Goal: Information Seeking & Learning: Check status

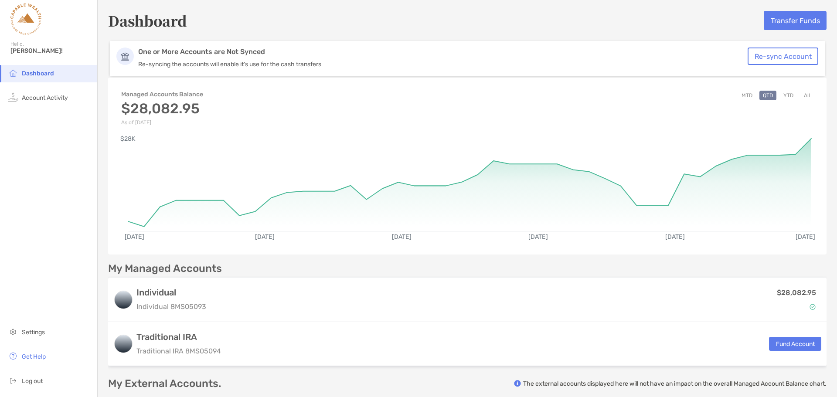
click at [801, 93] on button "All" at bounding box center [807, 96] width 13 height 10
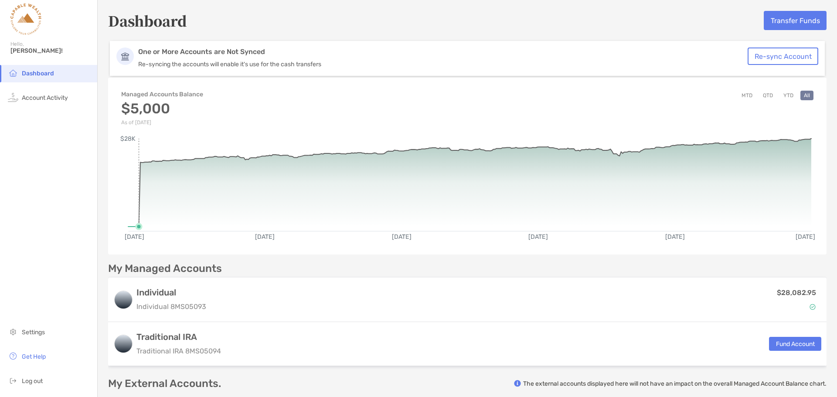
click at [138, 171] on rect at bounding box center [469, 181] width 683 height 84
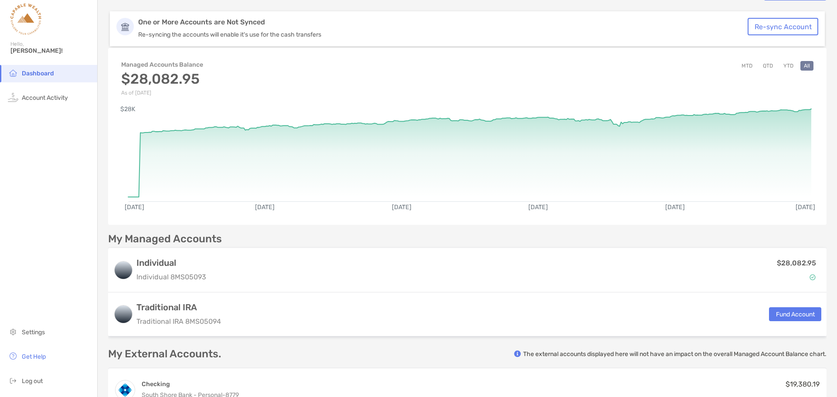
scroll to position [30, 0]
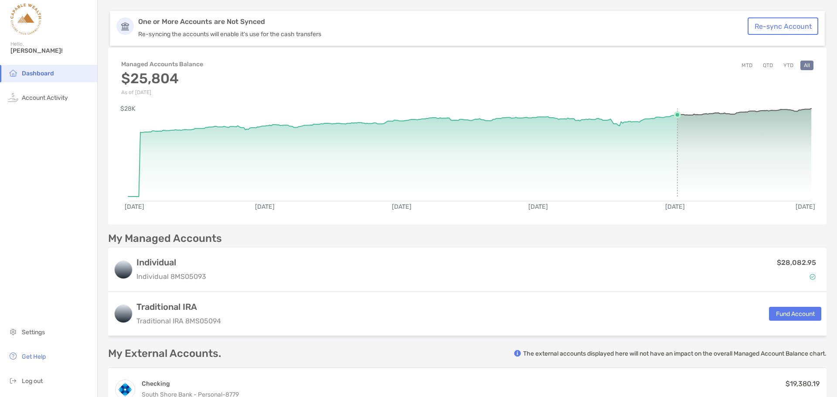
click at [672, 166] on rect at bounding box center [469, 151] width 683 height 84
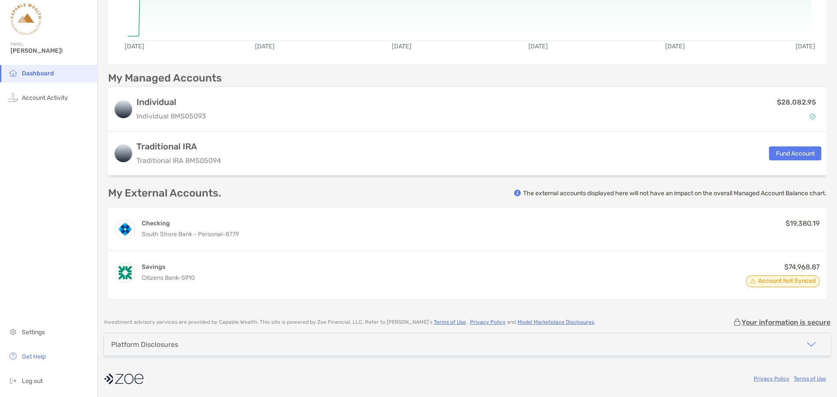
scroll to position [0, 0]
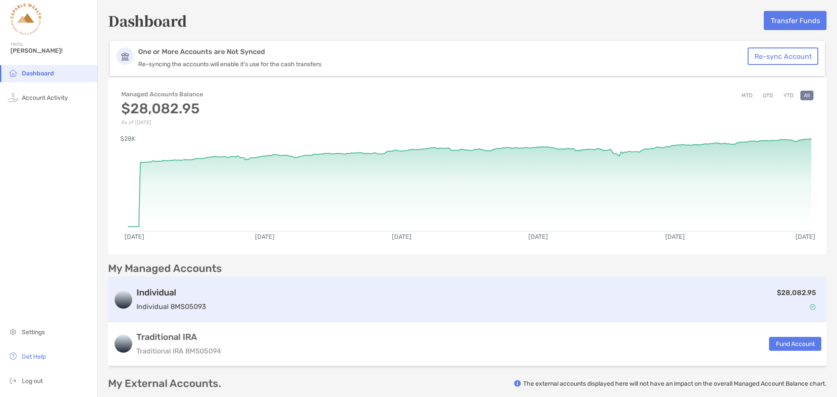
click at [226, 309] on div "$28,082.95" at bounding box center [516, 299] width 612 height 25
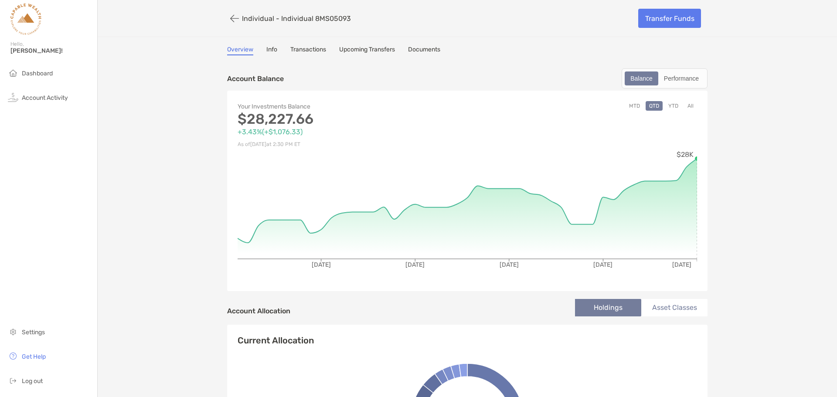
click at [688, 103] on button "All" at bounding box center [690, 106] width 13 height 10
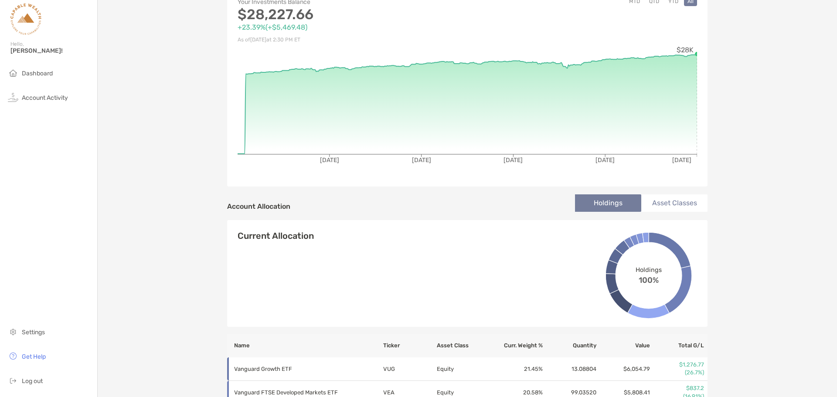
scroll to position [95, 0]
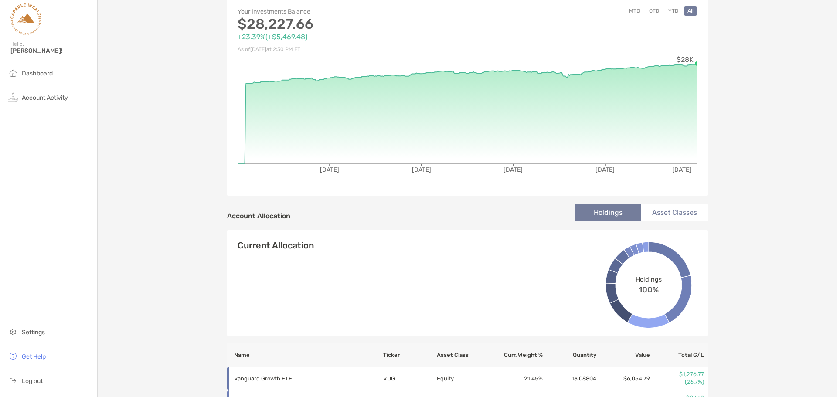
click at [667, 209] on li "Asset Classes" at bounding box center [674, 212] width 66 height 17
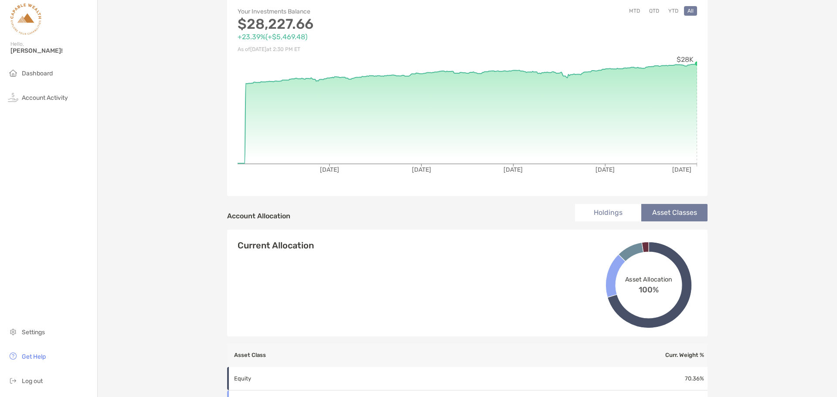
click at [614, 218] on li "Holdings" at bounding box center [608, 212] width 66 height 17
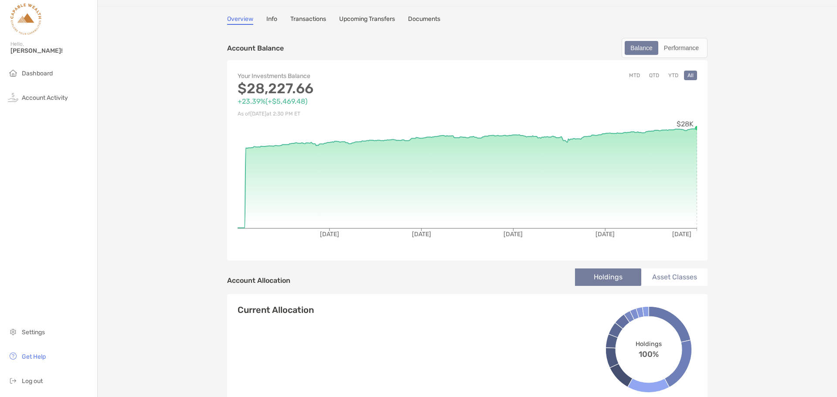
scroll to position [14, 0]
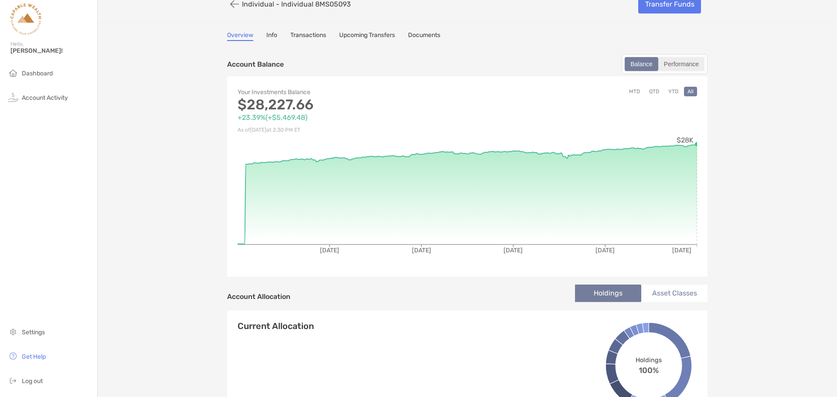
click at [672, 61] on div "Performance" at bounding box center [681, 64] width 44 height 12
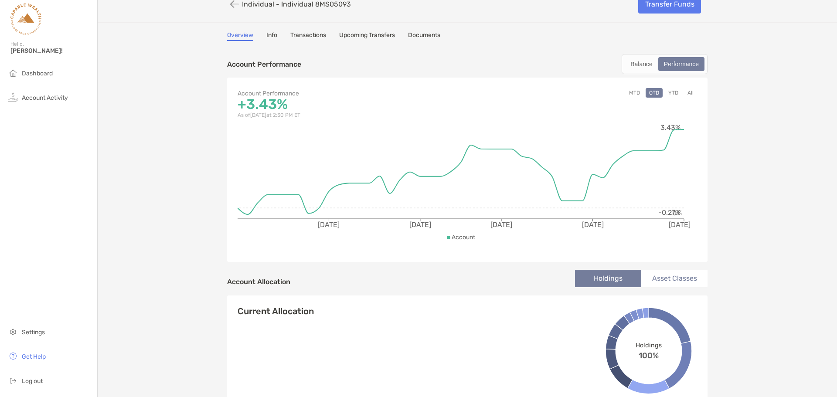
click at [301, 37] on link "Transactions" at bounding box center [308, 36] width 36 height 10
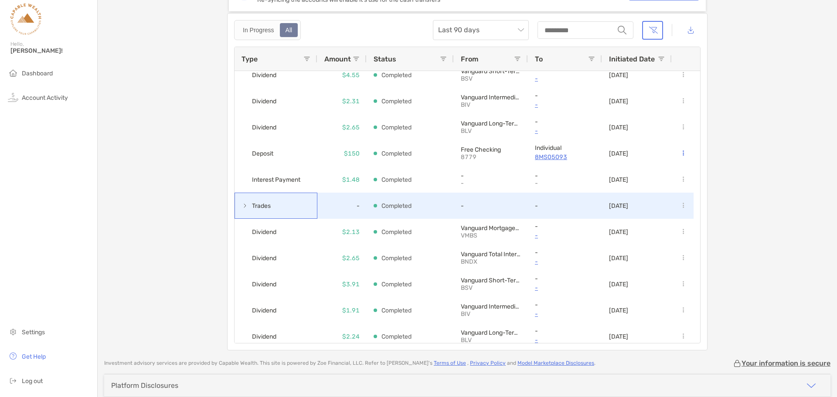
click at [242, 205] on span at bounding box center [245, 205] width 7 height 7
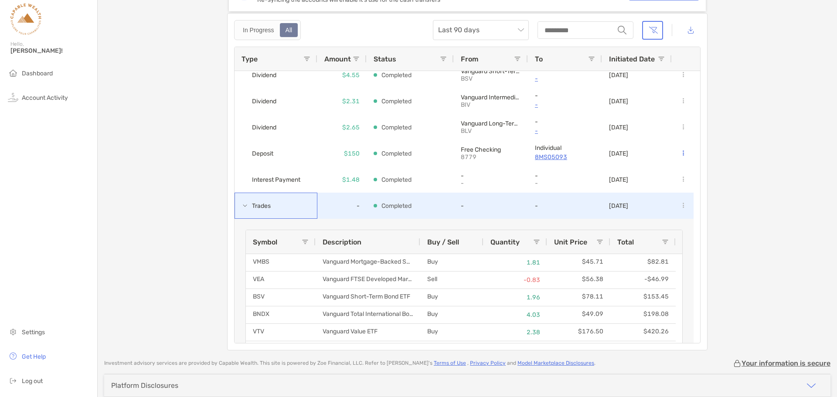
click at [242, 205] on span at bounding box center [245, 205] width 7 height 7
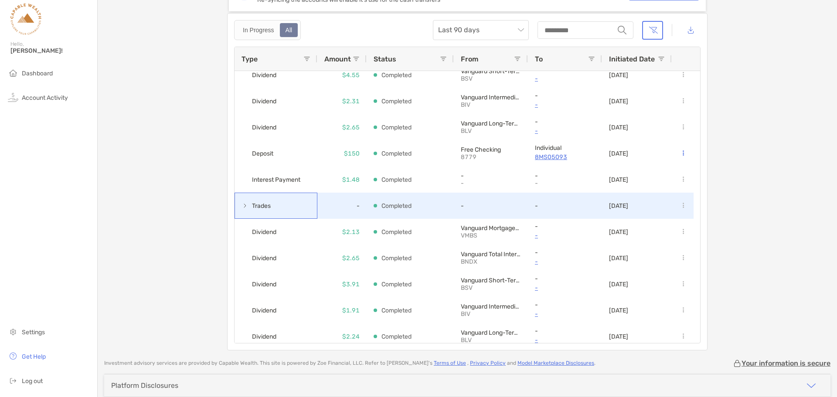
click at [242, 206] on span at bounding box center [245, 205] width 7 height 7
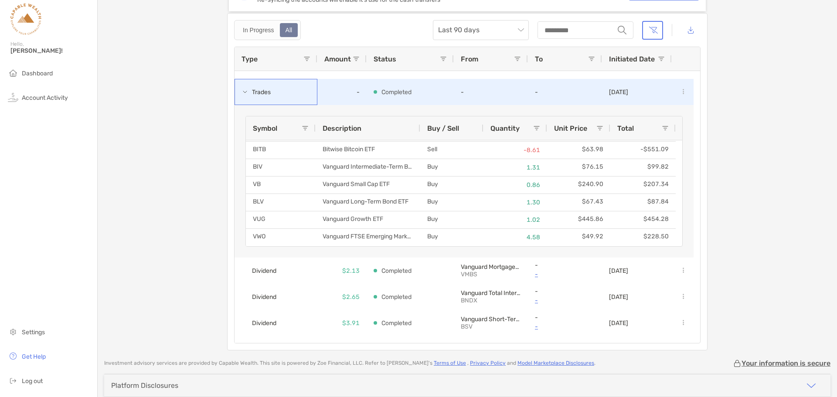
click at [254, 91] on span "Trades" at bounding box center [261, 92] width 19 height 14
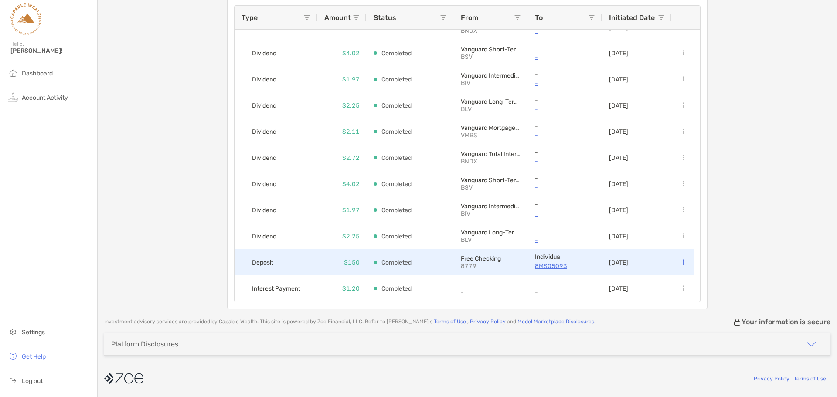
click at [252, 260] on span "Deposit" at bounding box center [262, 263] width 21 height 14
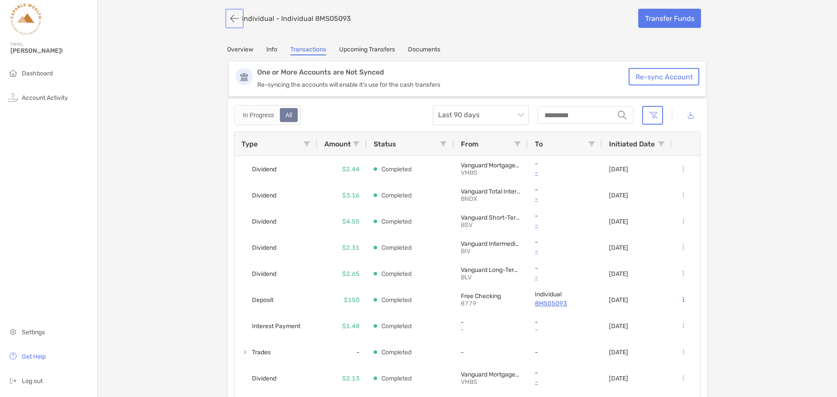
click at [234, 19] on button "button" at bounding box center [234, 18] width 15 height 16
